Goal: Use online tool/utility: Utilize a website feature to perform a specific function

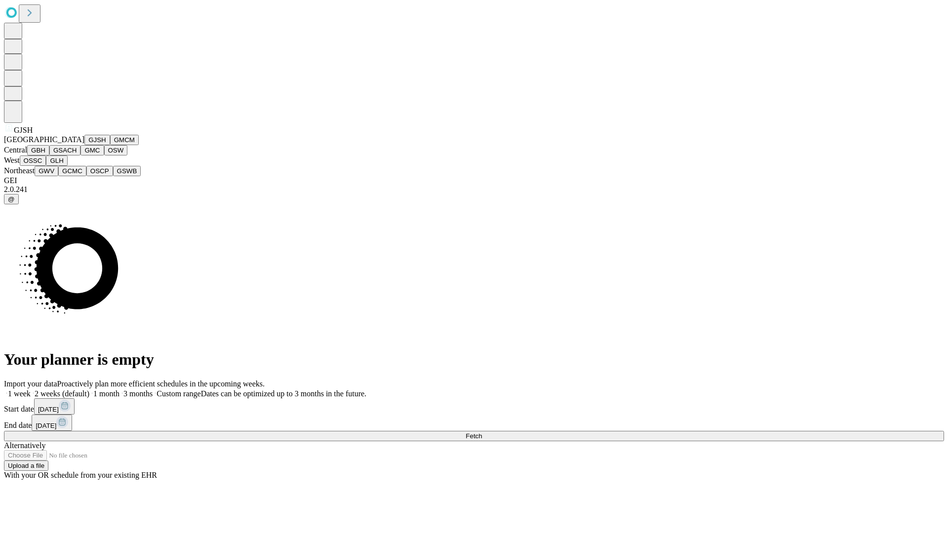
click at [84, 145] on button "GJSH" at bounding box center [97, 140] width 26 height 10
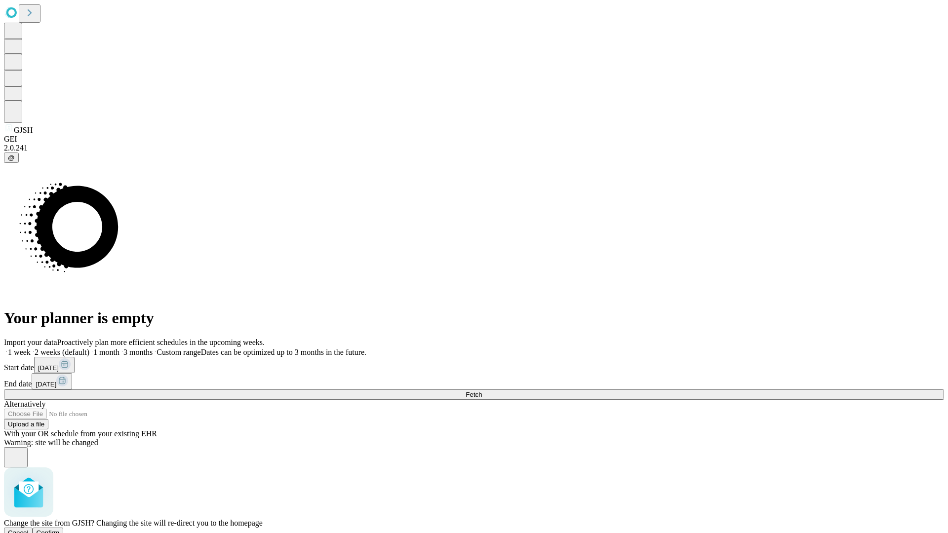
click at [60, 529] on span "Confirm" at bounding box center [48, 532] width 23 height 7
click at [119, 348] on label "1 month" at bounding box center [104, 352] width 30 height 8
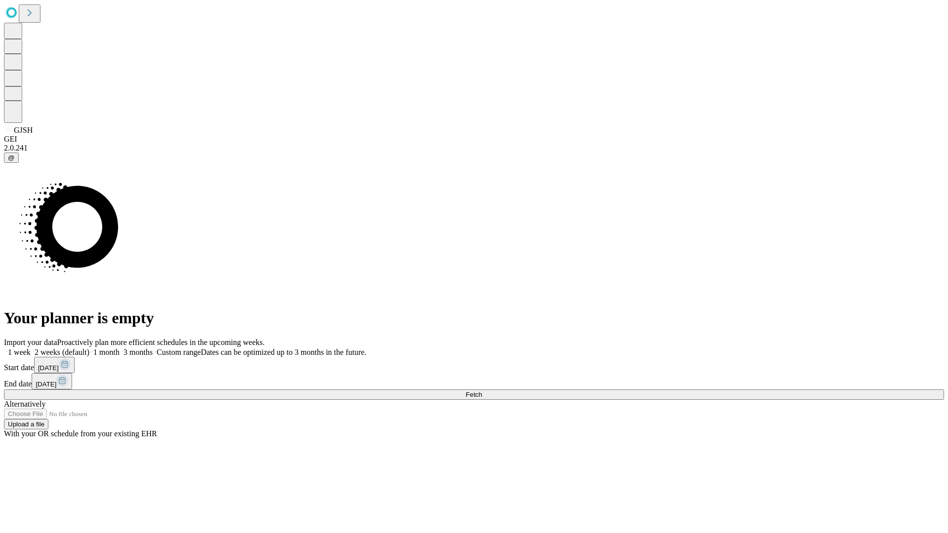
click at [482, 391] on span "Fetch" at bounding box center [474, 394] width 16 height 7
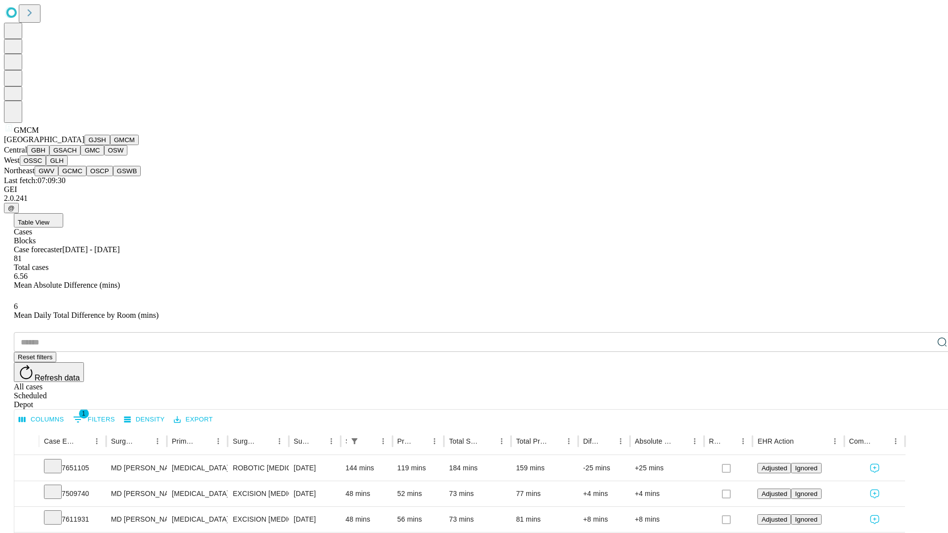
click at [49, 156] on button "GBH" at bounding box center [38, 150] width 22 height 10
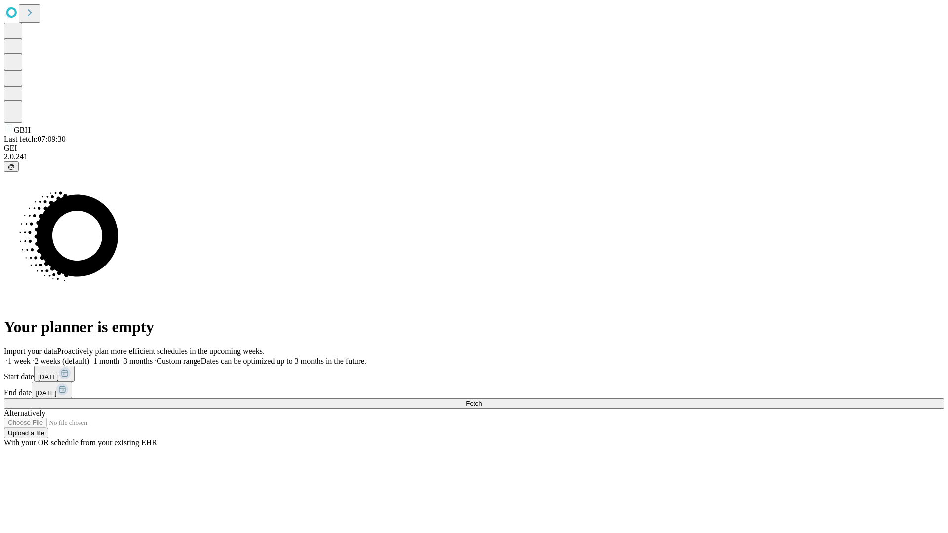
click at [119, 357] on label "1 month" at bounding box center [104, 361] width 30 height 8
click at [482, 400] on span "Fetch" at bounding box center [474, 403] width 16 height 7
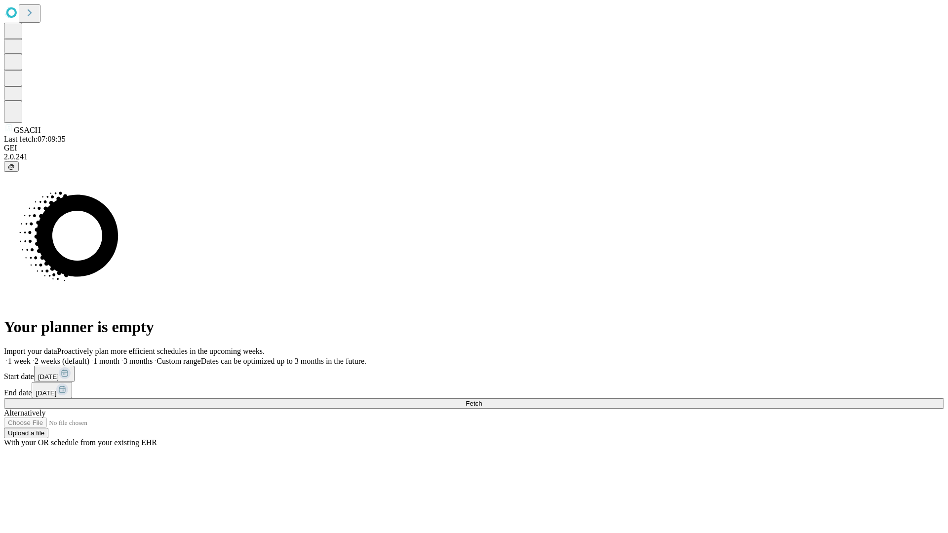
click at [119, 357] on label "1 month" at bounding box center [104, 361] width 30 height 8
click at [482, 400] on span "Fetch" at bounding box center [474, 403] width 16 height 7
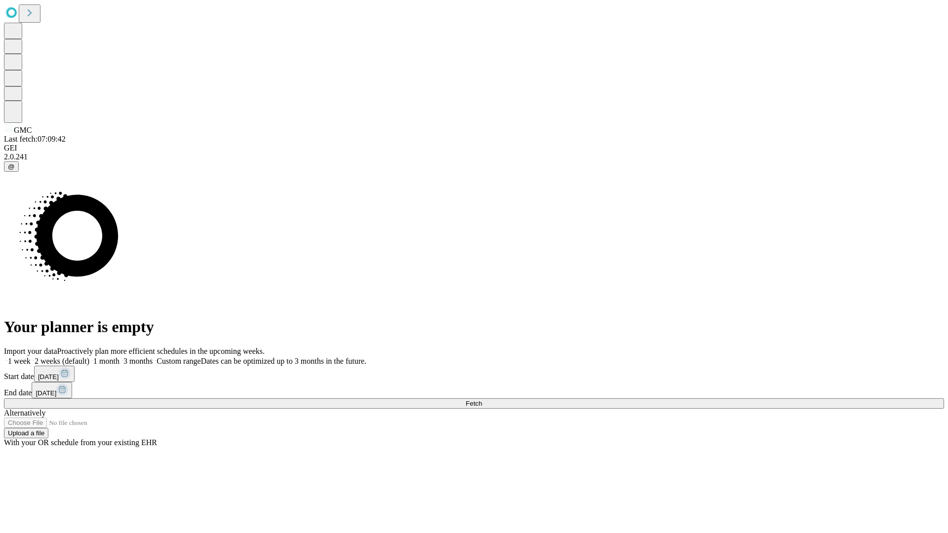
click at [119, 357] on label "1 month" at bounding box center [104, 361] width 30 height 8
click at [482, 400] on span "Fetch" at bounding box center [474, 403] width 16 height 7
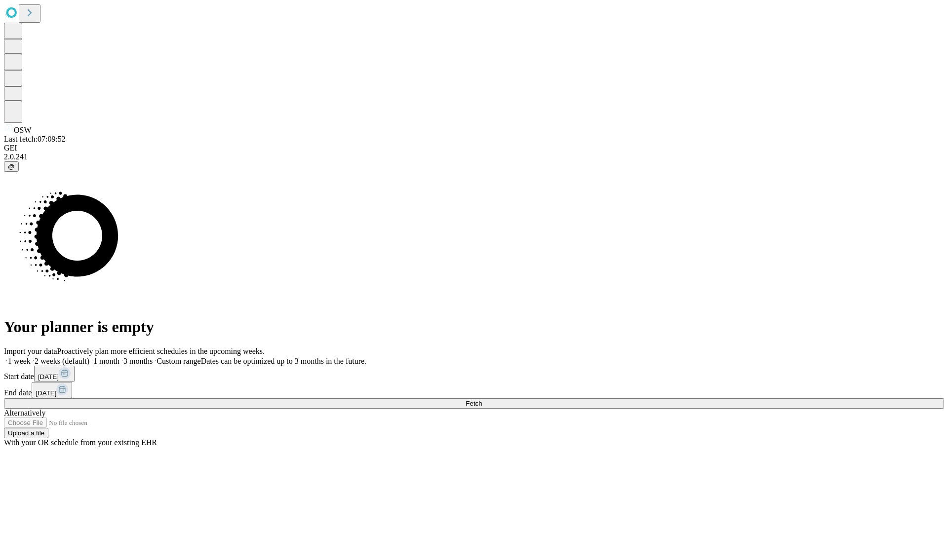
click at [119, 357] on label "1 month" at bounding box center [104, 361] width 30 height 8
click at [482, 400] on span "Fetch" at bounding box center [474, 403] width 16 height 7
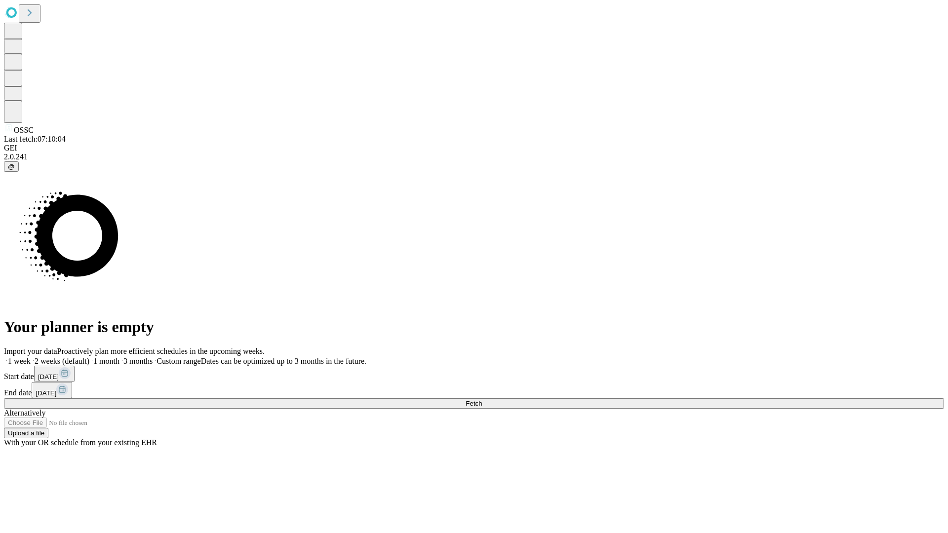
click at [482, 400] on span "Fetch" at bounding box center [474, 403] width 16 height 7
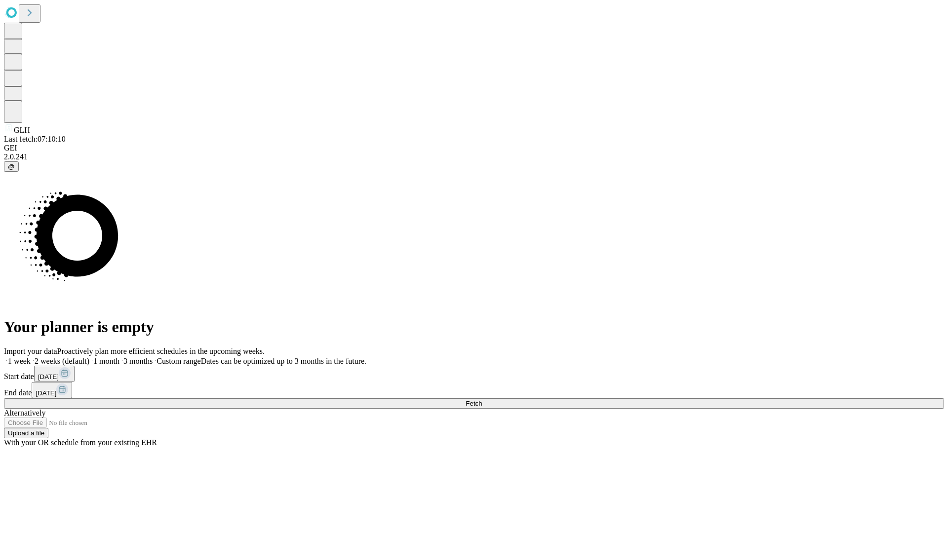
click at [119, 357] on label "1 month" at bounding box center [104, 361] width 30 height 8
click at [482, 400] on span "Fetch" at bounding box center [474, 403] width 16 height 7
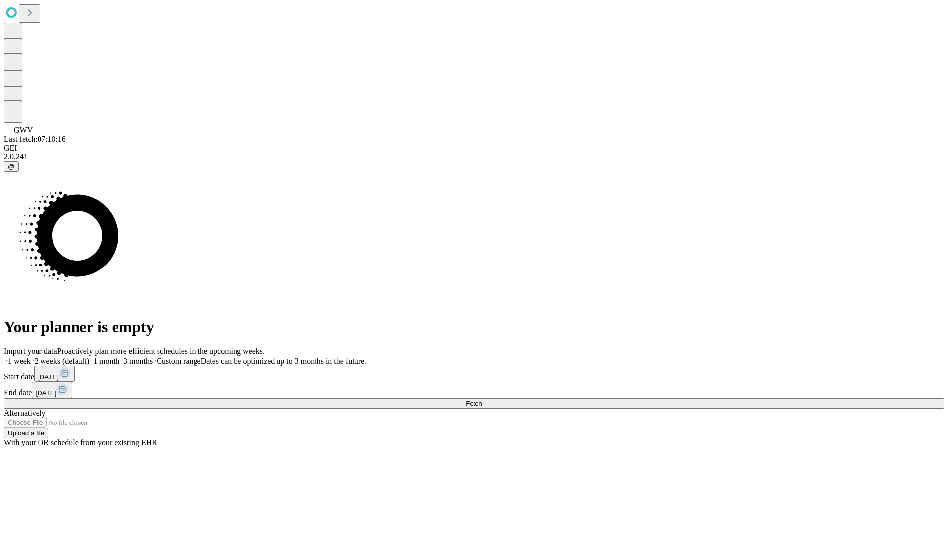
click at [119, 357] on label "1 month" at bounding box center [104, 361] width 30 height 8
click at [482, 400] on span "Fetch" at bounding box center [474, 403] width 16 height 7
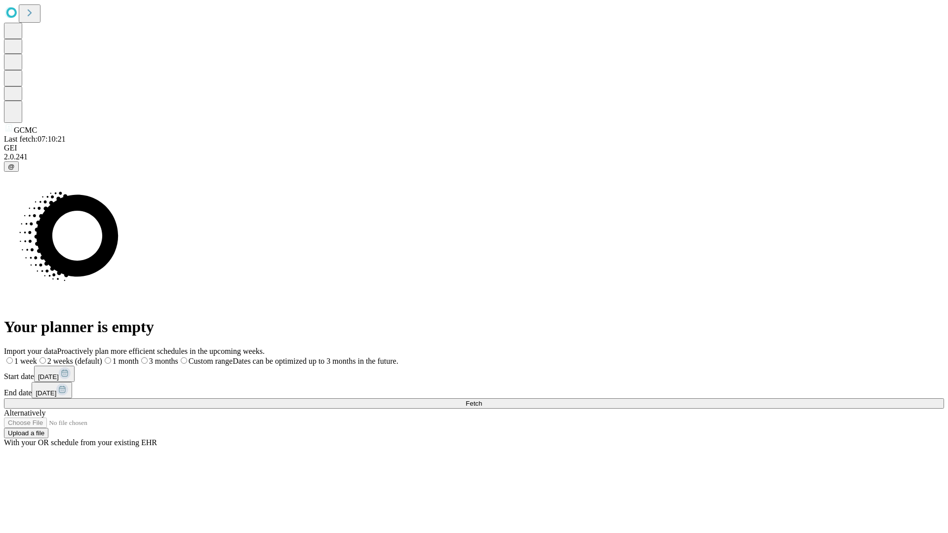
click at [139, 357] on label "1 month" at bounding box center [120, 361] width 37 height 8
click at [482, 400] on span "Fetch" at bounding box center [474, 403] width 16 height 7
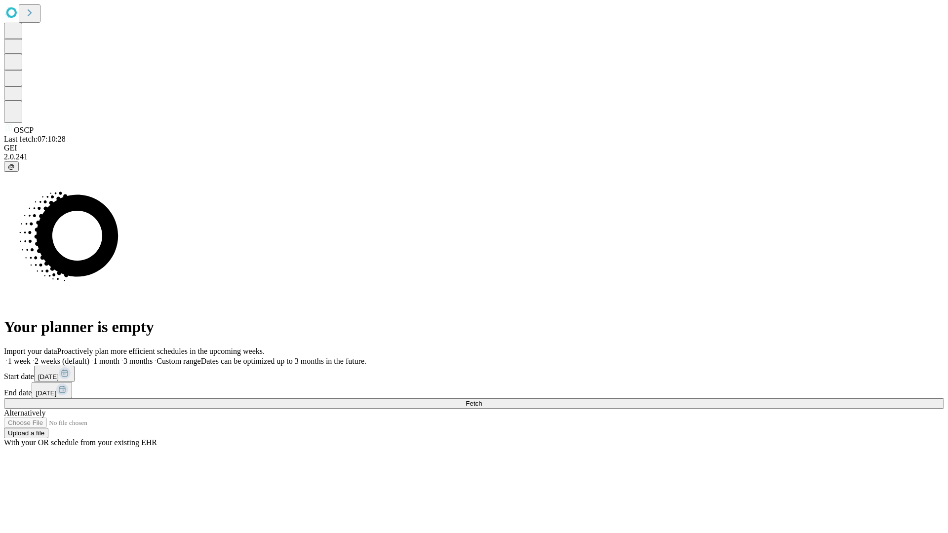
click at [482, 400] on span "Fetch" at bounding box center [474, 403] width 16 height 7
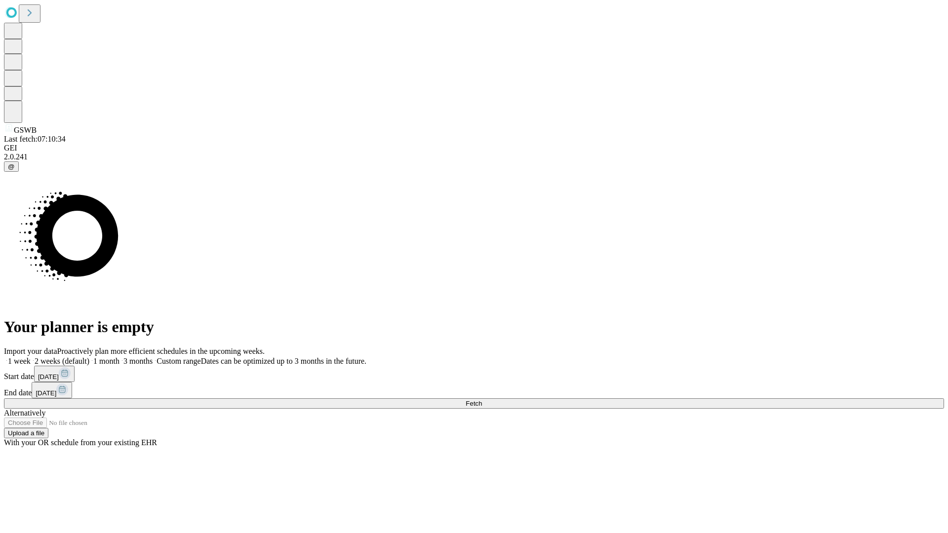
click at [119, 357] on label "1 month" at bounding box center [104, 361] width 30 height 8
click at [482, 400] on span "Fetch" at bounding box center [474, 403] width 16 height 7
